Goal: Transaction & Acquisition: Purchase product/service

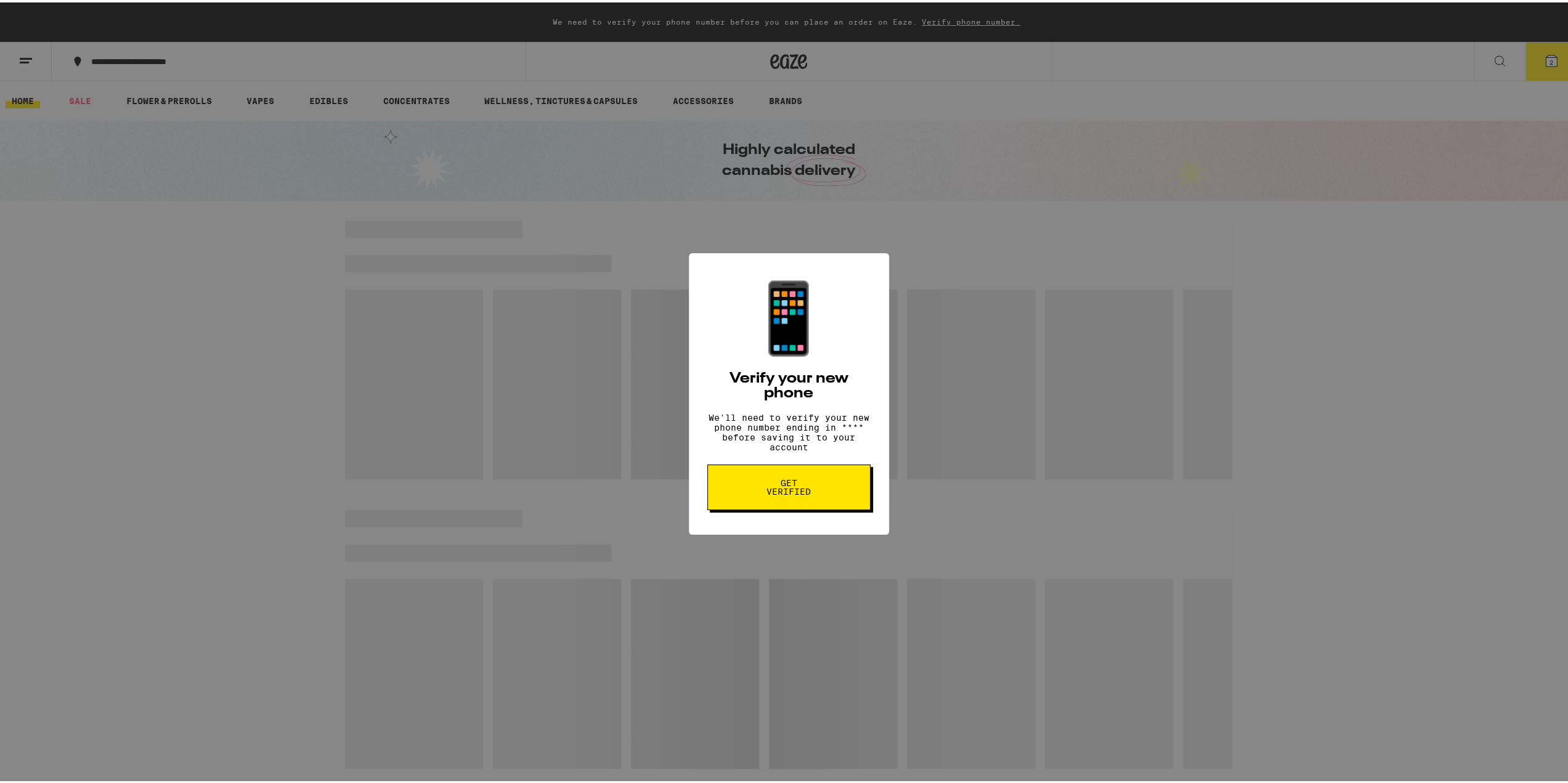
click at [1048, 369] on div "📱 Verify your new phone We'll need to verify your new phone number ending in **…" at bounding box center [788, 392] width 1577 height 783
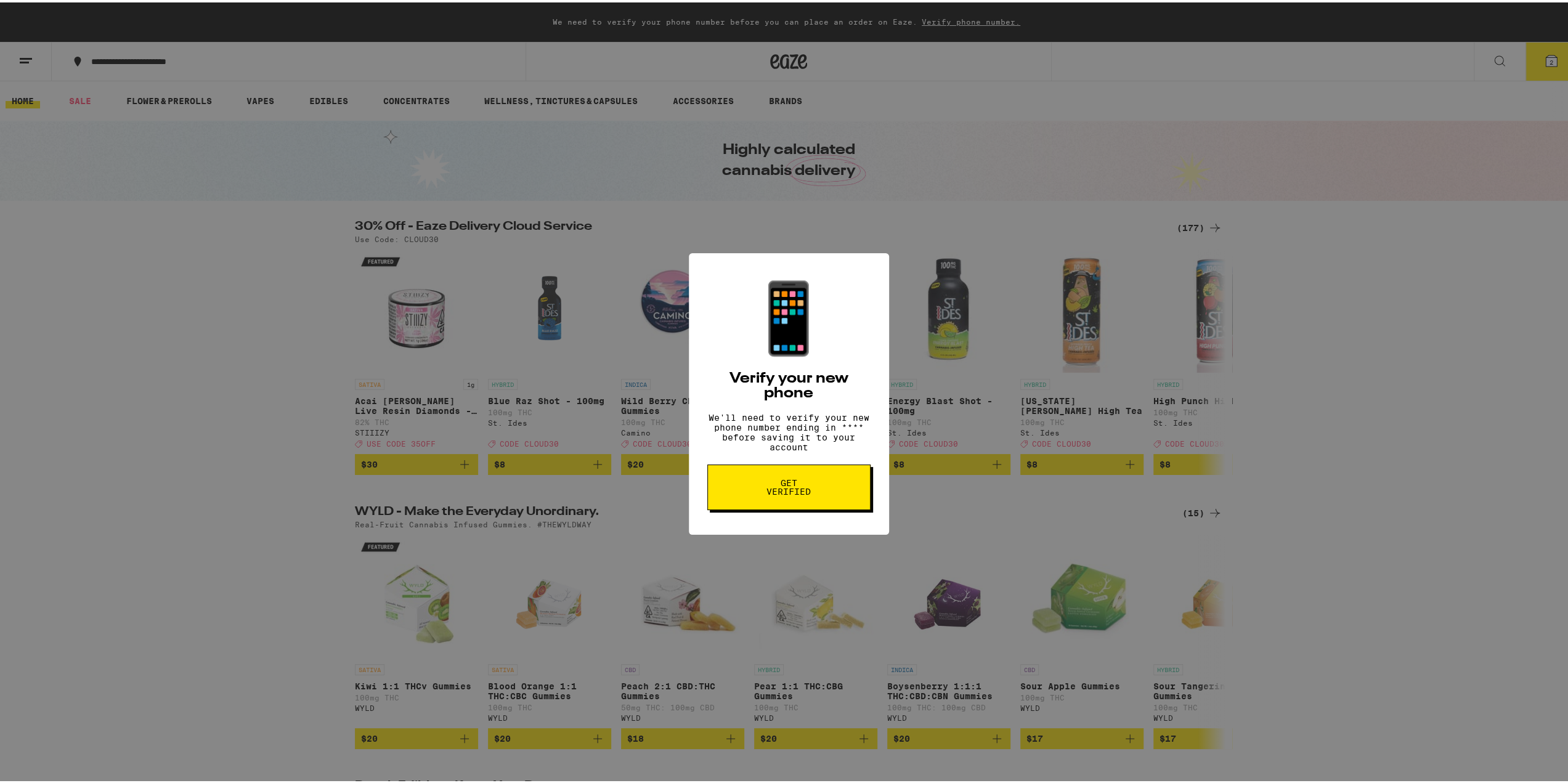
click at [1057, 301] on div "📱 Verify your new phone We'll need to verify your new phone number ending in **…" at bounding box center [788, 392] width 1577 height 783
click at [214, 64] on div "📱 Verify your new phone We'll need to verify your new phone number ending in **…" at bounding box center [788, 392] width 1577 height 783
